Goal: Task Accomplishment & Management: Manage account settings

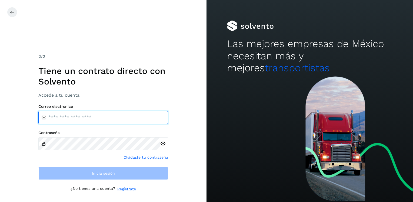
click at [67, 119] on input "email" at bounding box center [103, 117] width 130 height 13
type input "**********"
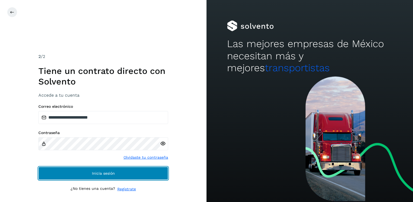
click at [105, 171] on span "Inicia sesión" at bounding box center [103, 173] width 23 height 4
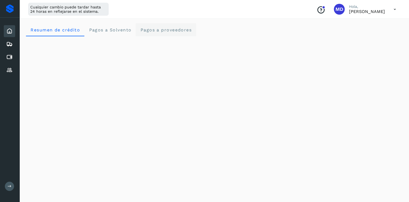
click at [157, 30] on span "Pagos a proveedores" at bounding box center [166, 29] width 52 height 5
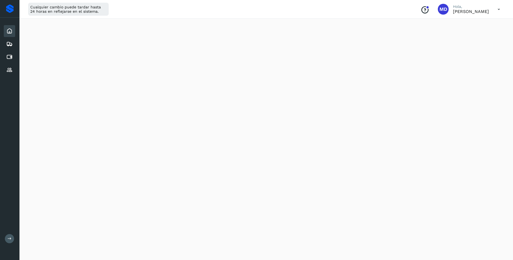
scroll to position [135, 0]
click at [500, 9] on icon at bounding box center [498, 9] width 11 height 11
click at [475, 34] on div "Cerrar sesión" at bounding box center [472, 35] width 64 height 10
